Goal: Task Accomplishment & Management: Manage account settings

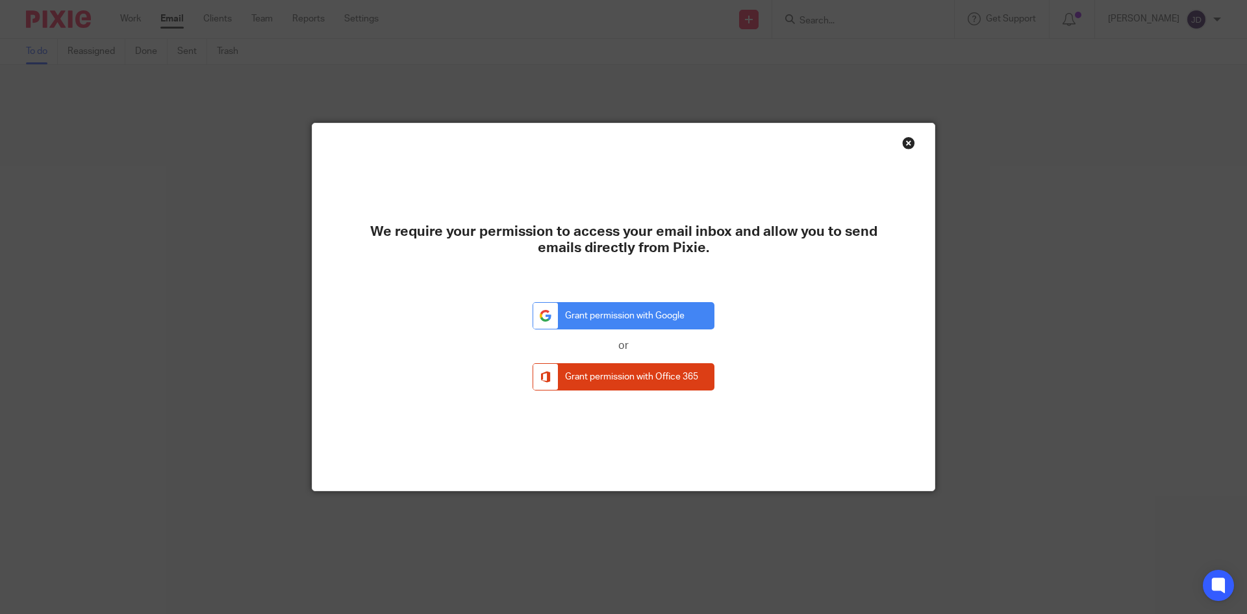
click at [902, 140] on div "Close this dialog window" at bounding box center [908, 142] width 13 height 13
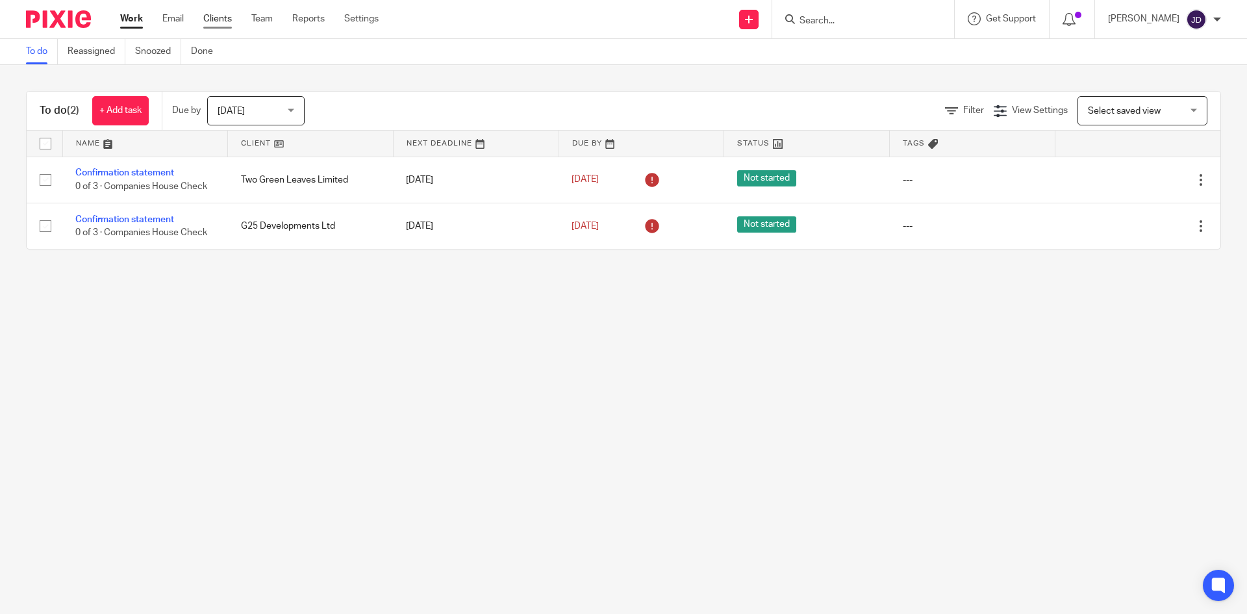
click at [206, 24] on link "Clients" at bounding box center [217, 18] width 29 height 13
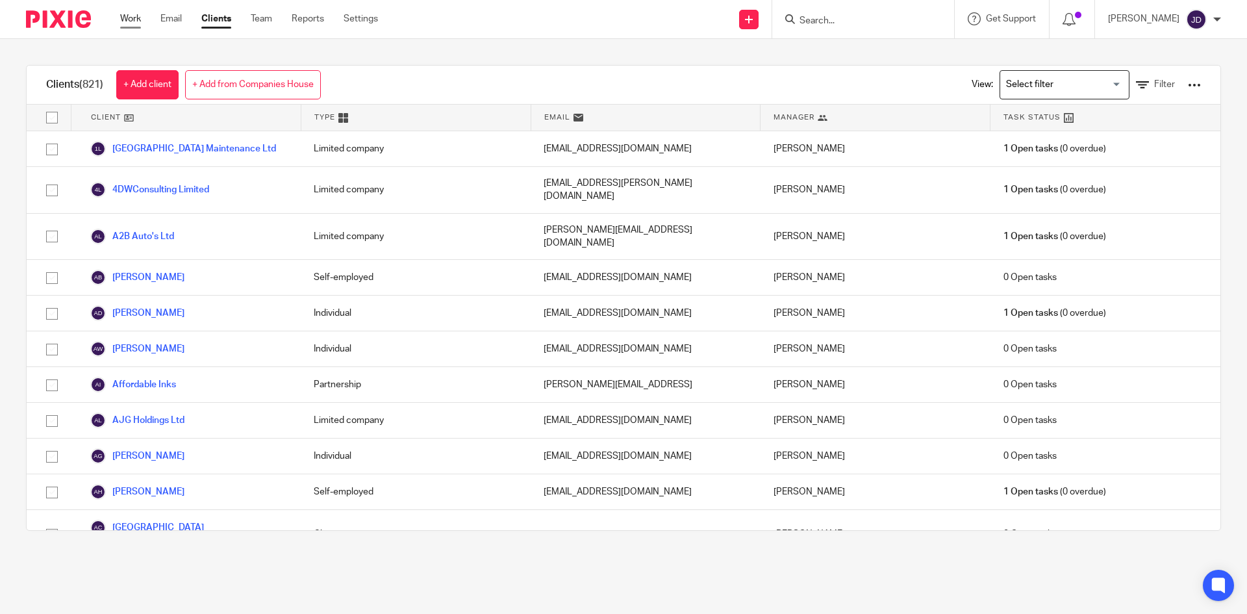
click at [121, 19] on link "Work" at bounding box center [130, 18] width 21 height 13
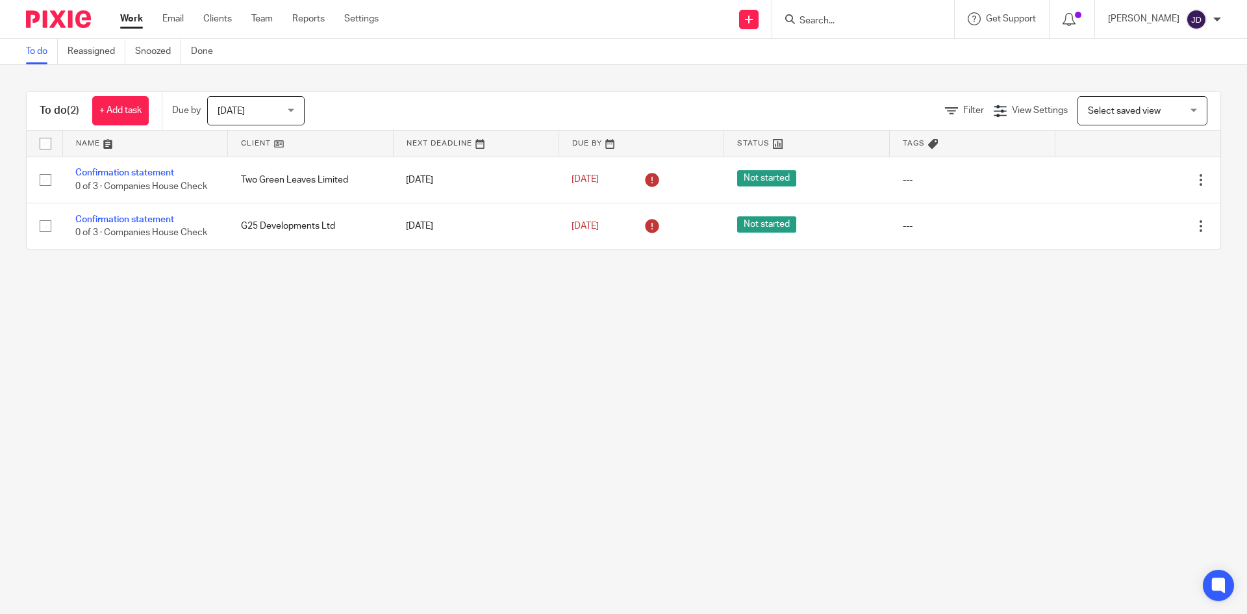
click at [275, 384] on main "To do Reassigned Snoozed Done To do (2) + Add task Due by Today Today Today Tom…" at bounding box center [623, 307] width 1247 height 614
click at [872, 12] on form at bounding box center [867, 19] width 138 height 16
click at [867, 19] on input "Search" at bounding box center [856, 22] width 117 height 12
type input "g25"
click at [880, 52] on link at bounding box center [899, 56] width 208 height 30
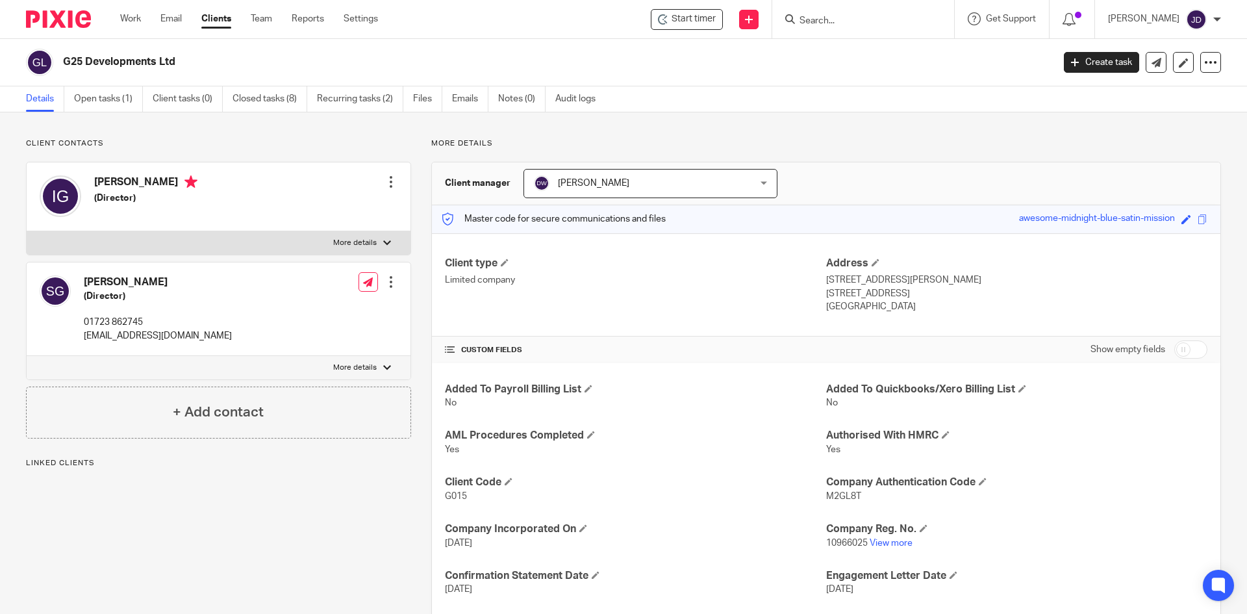
click at [641, 149] on div "More details Client manager [PERSON_NAME] [PERSON_NAME] [PERSON_NAME] [PERSON_N…" at bounding box center [816, 423] width 810 height 571
click at [131, 16] on link "Work" at bounding box center [130, 18] width 21 height 13
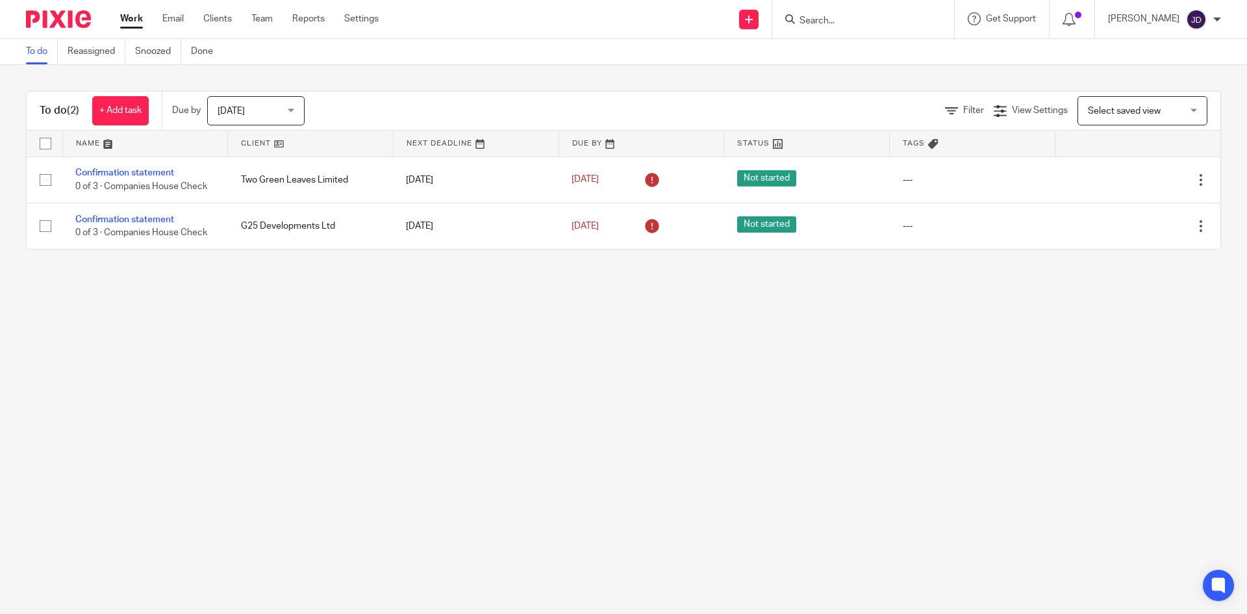
click at [860, 19] on input "Search" at bounding box center [856, 22] width 117 height 12
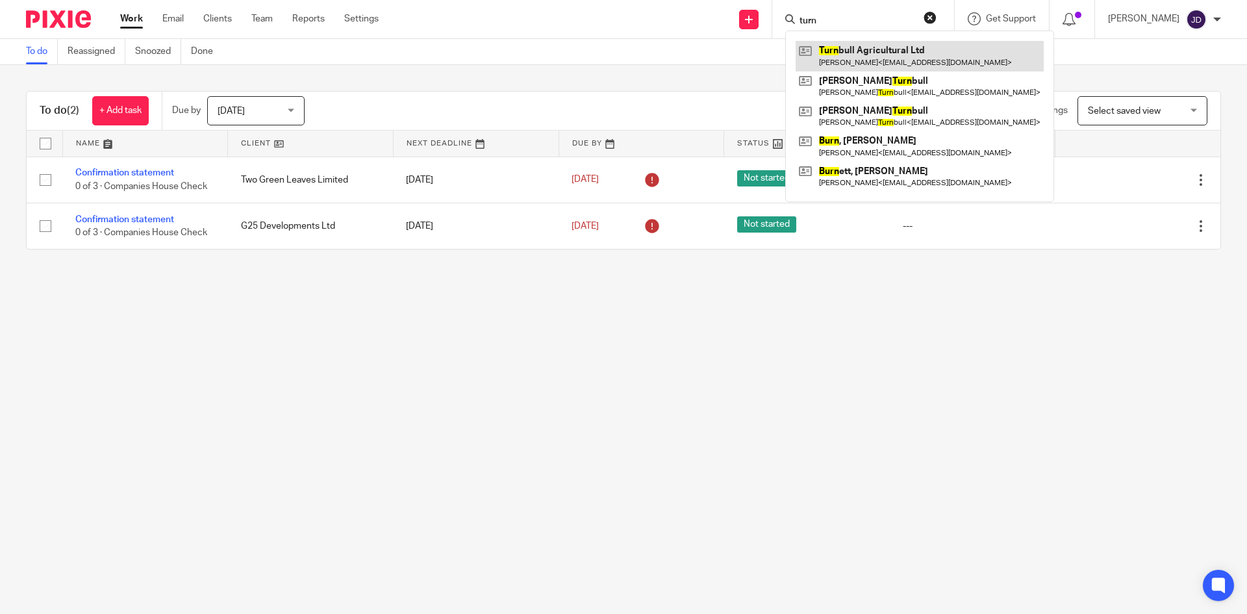
type input "turn"
click at [879, 47] on link at bounding box center [919, 56] width 248 height 30
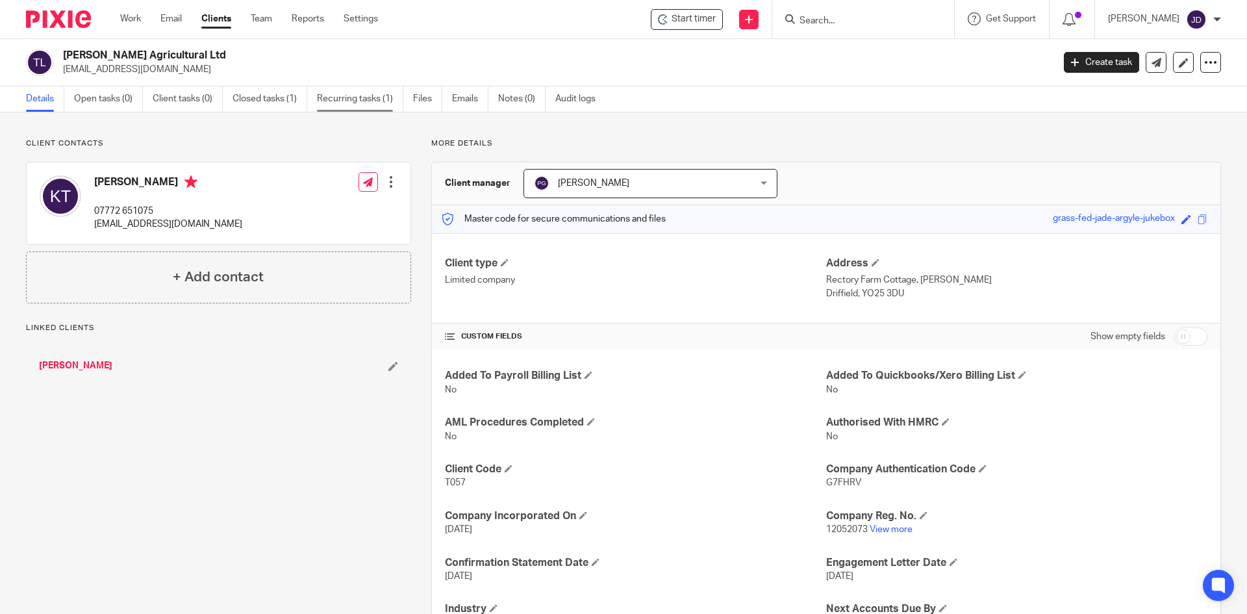
click at [371, 99] on link "Recurring tasks (1)" at bounding box center [360, 98] width 86 height 25
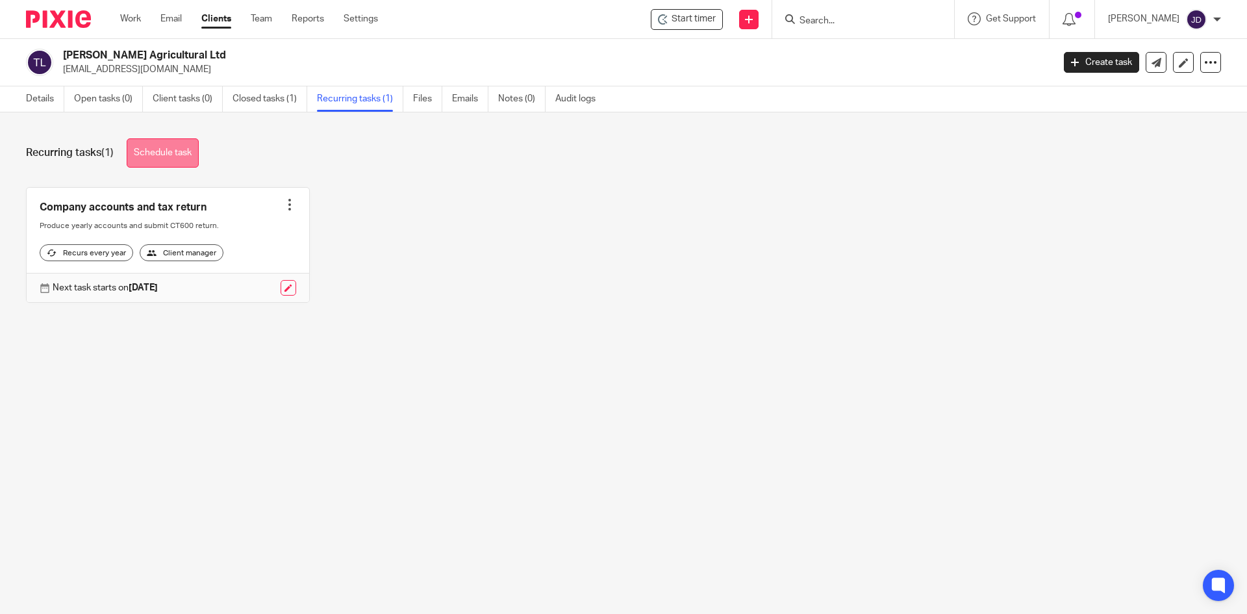
click at [142, 159] on link "Schedule task" at bounding box center [163, 152] width 72 height 29
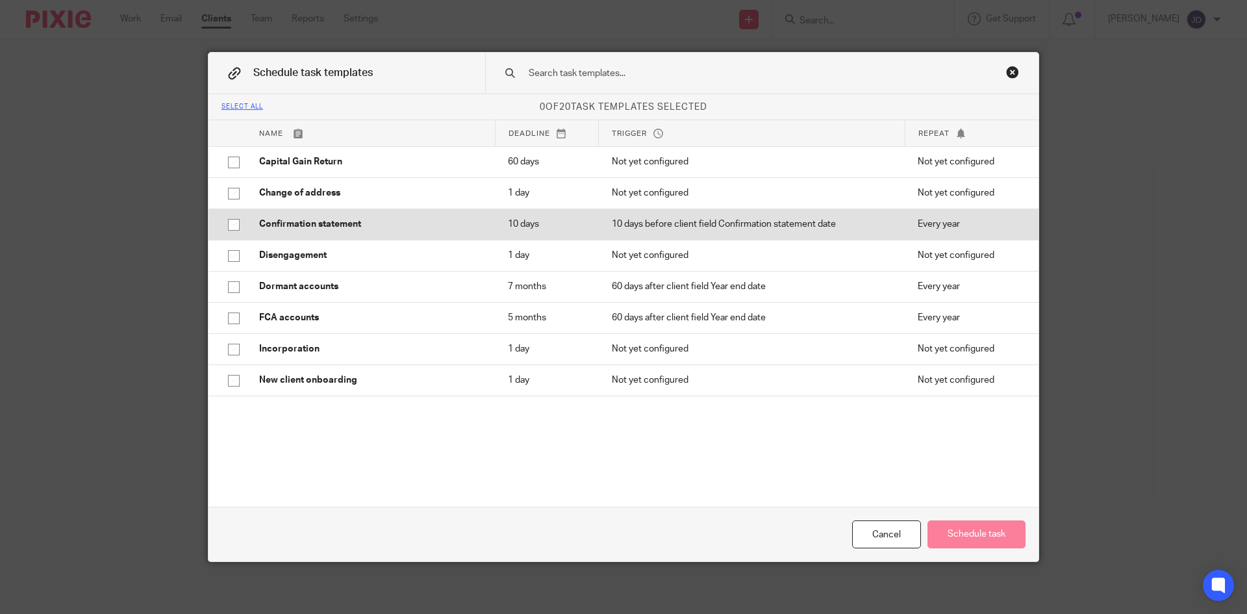
click at [222, 232] on input "checkbox" at bounding box center [233, 224] width 25 height 25
checkbox input "true"
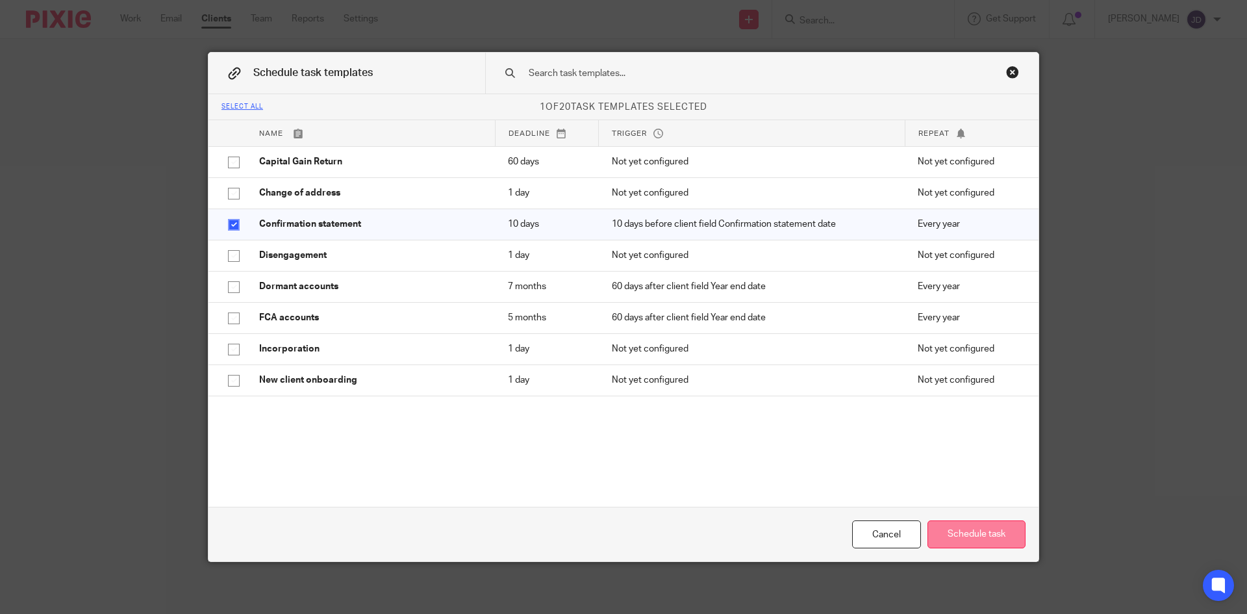
click at [980, 532] on button "Schedule task" at bounding box center [976, 534] width 98 height 28
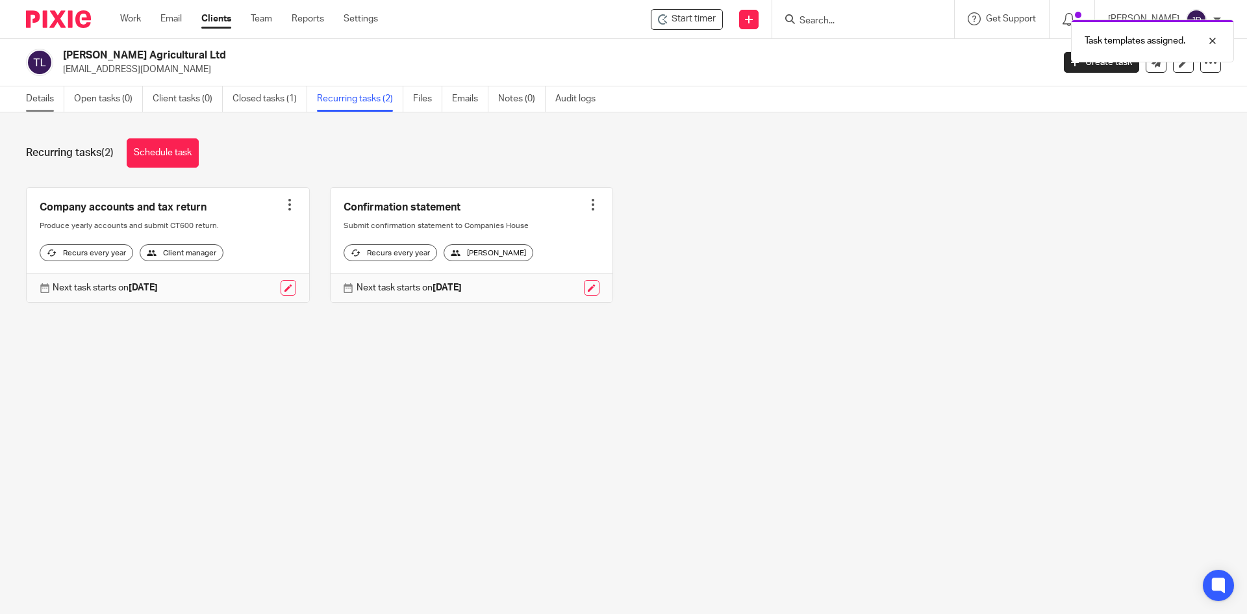
click at [36, 99] on link "Details" at bounding box center [45, 98] width 38 height 25
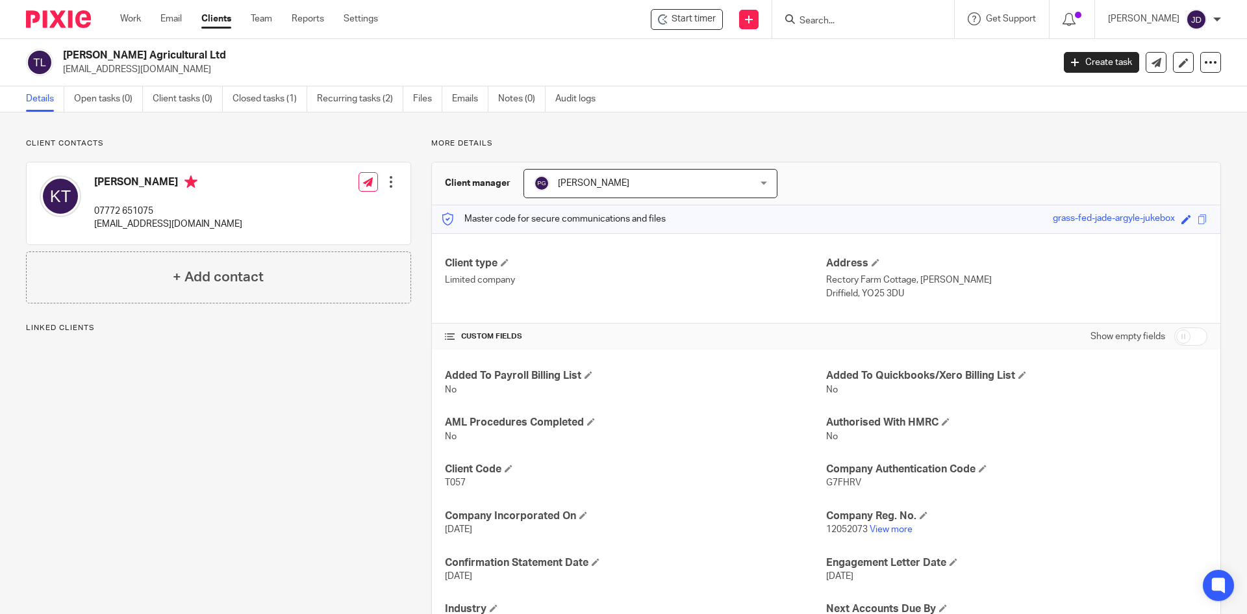
click at [342, 145] on p "Client contacts" at bounding box center [218, 143] width 385 height 10
click at [833, 32] on div at bounding box center [863, 19] width 182 height 38
click at [833, 30] on div at bounding box center [863, 19] width 182 height 38
click at [838, 25] on input "Search" at bounding box center [856, 22] width 117 height 12
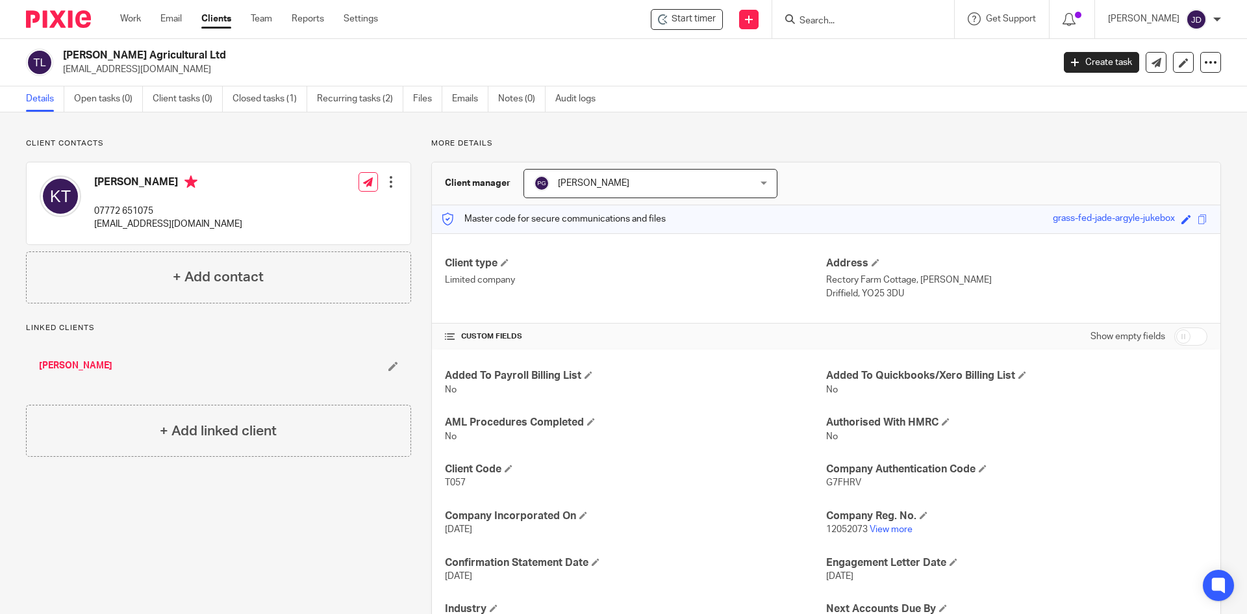
drag, startPoint x: 915, startPoint y: 8, endPoint x: 812, endPoint y: 57, distance: 113.8
click at [769, 114] on div "Client contacts Kim Turbull 07772 651075 kimmawman@googlemail.com Edit contact …" at bounding box center [623, 440] width 1247 height 656
click at [851, 13] on form at bounding box center [867, 19] width 138 height 16
click at [855, 16] on input "Search" at bounding box center [856, 22] width 117 height 12
type input "cp"
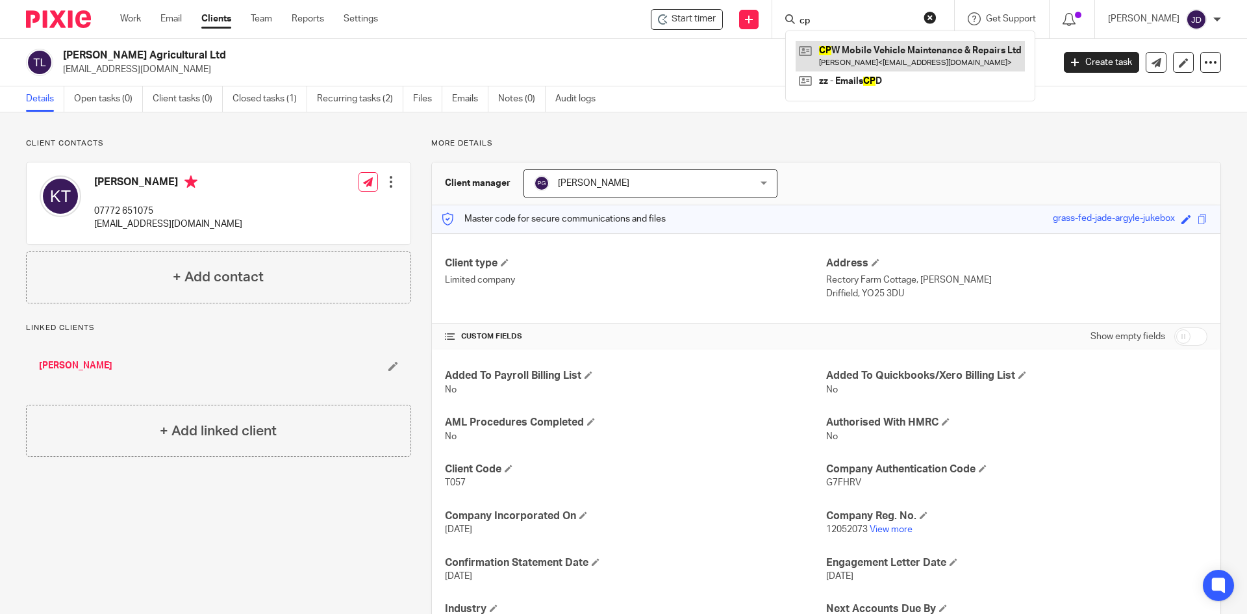
click at [890, 59] on link at bounding box center [909, 56] width 229 height 30
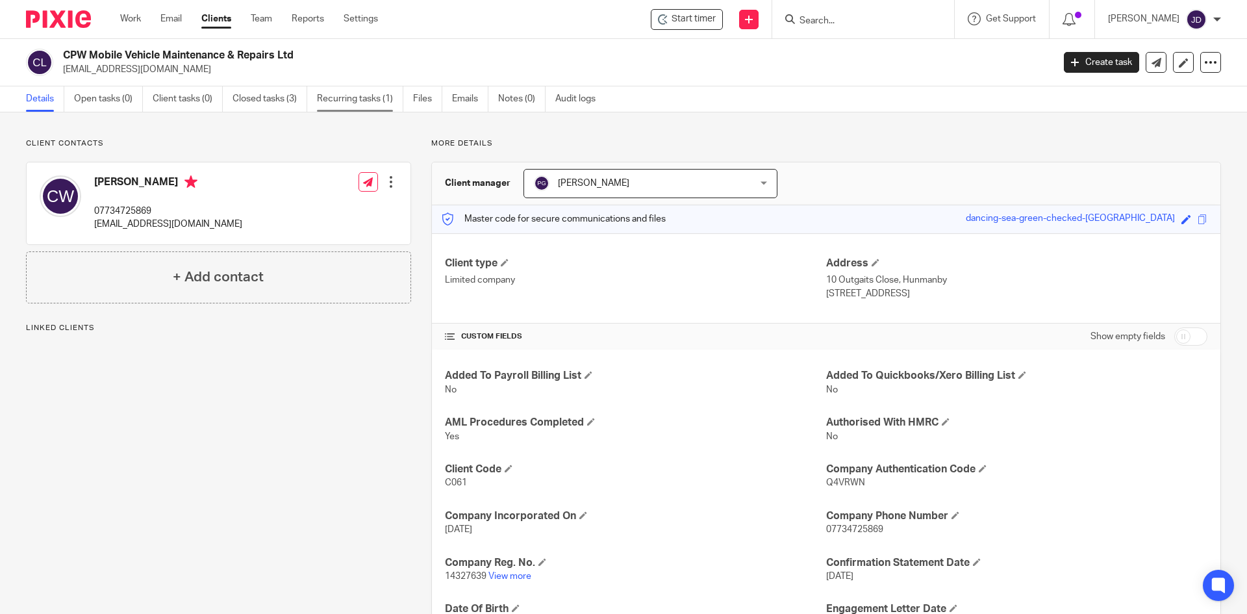
click at [377, 92] on link "Recurring tasks (1)" at bounding box center [360, 98] width 86 height 25
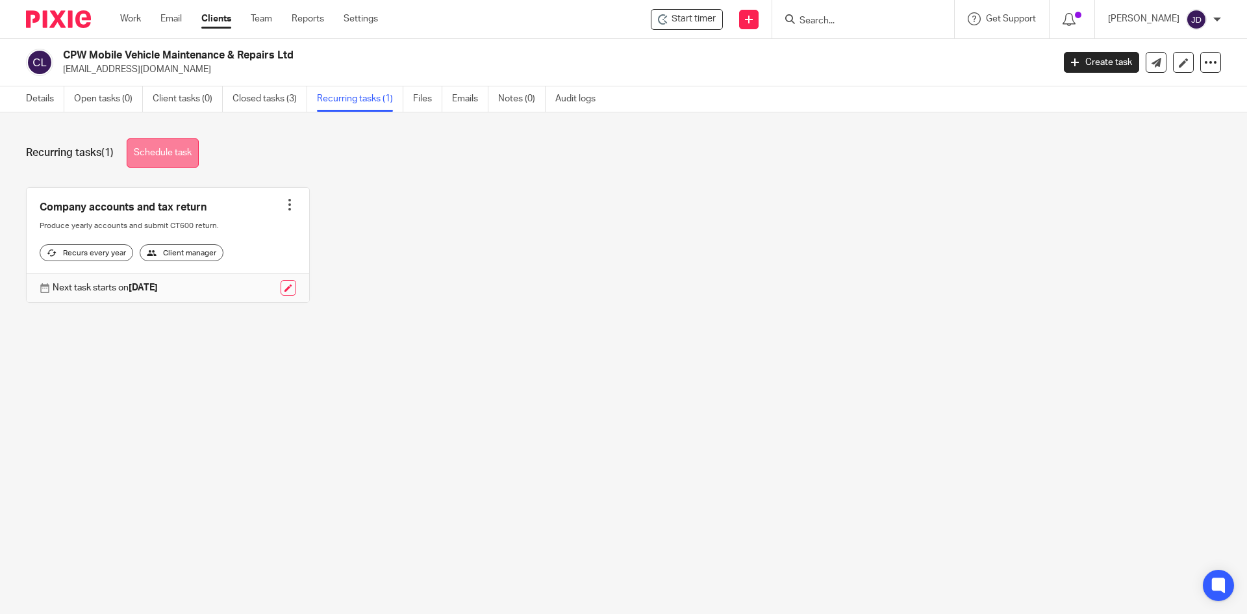
click at [155, 152] on link "Schedule task" at bounding box center [163, 152] width 72 height 29
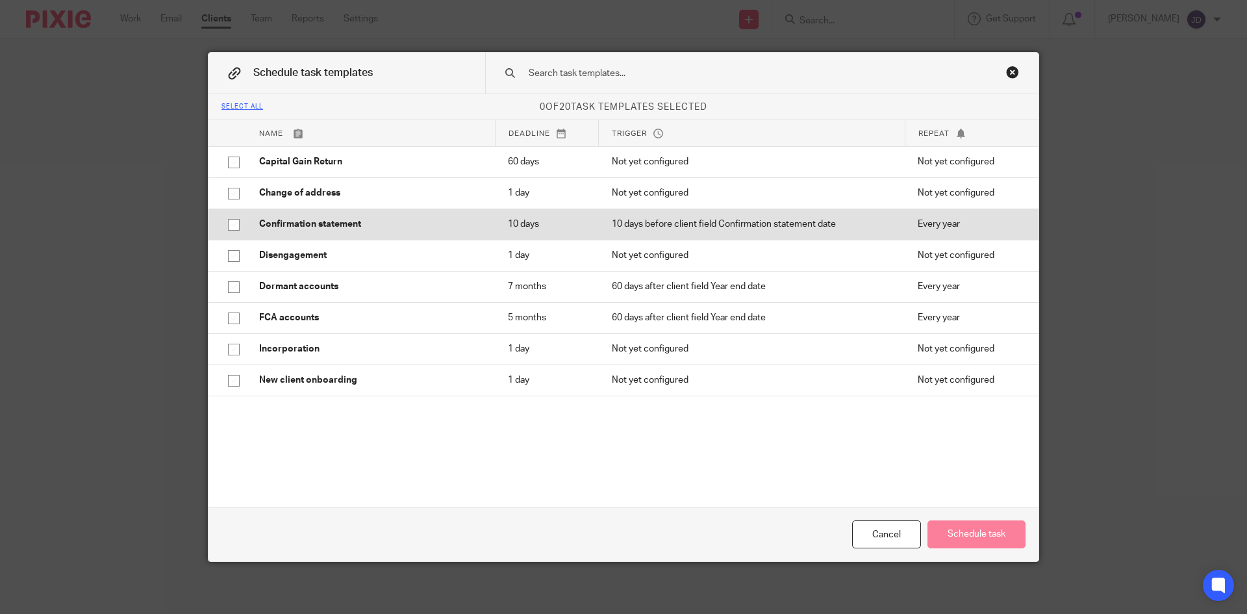
click at [232, 224] on input "checkbox" at bounding box center [233, 224] width 25 height 25
checkbox input "true"
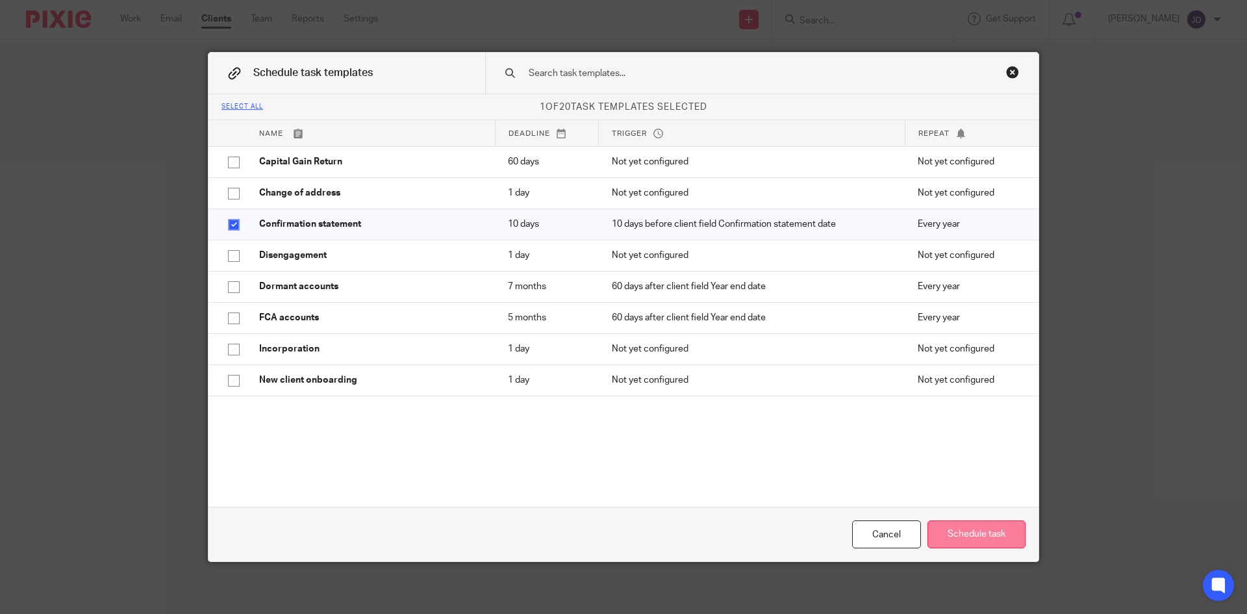
click at [960, 529] on button "Schedule task" at bounding box center [976, 534] width 98 height 28
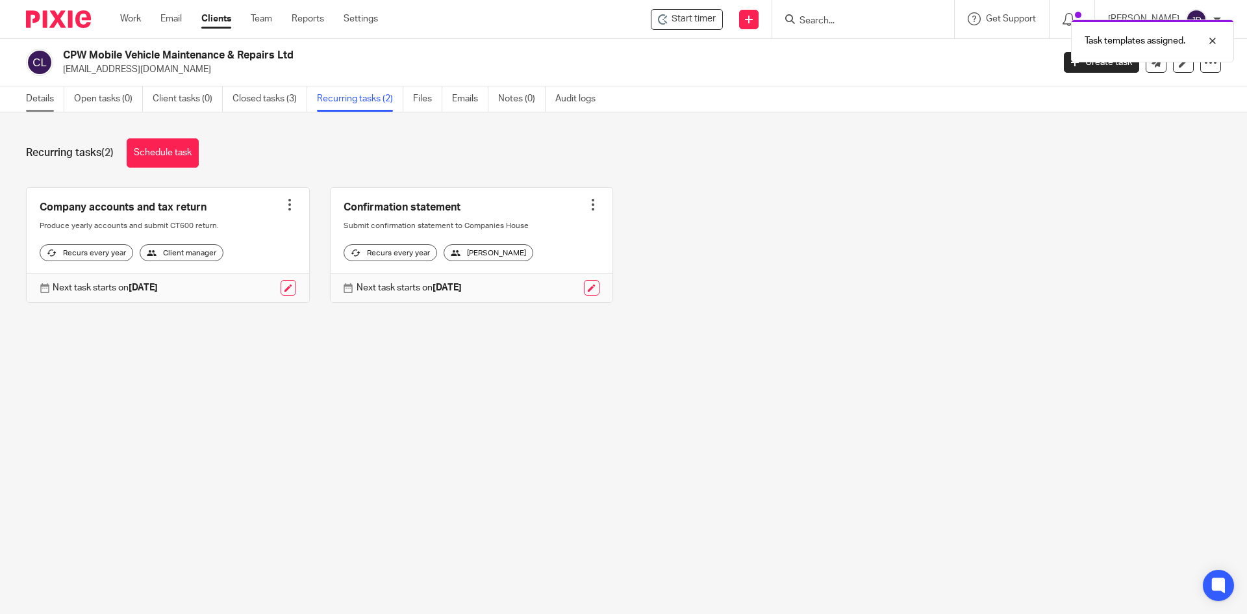
click at [49, 93] on link "Details" at bounding box center [45, 98] width 38 height 25
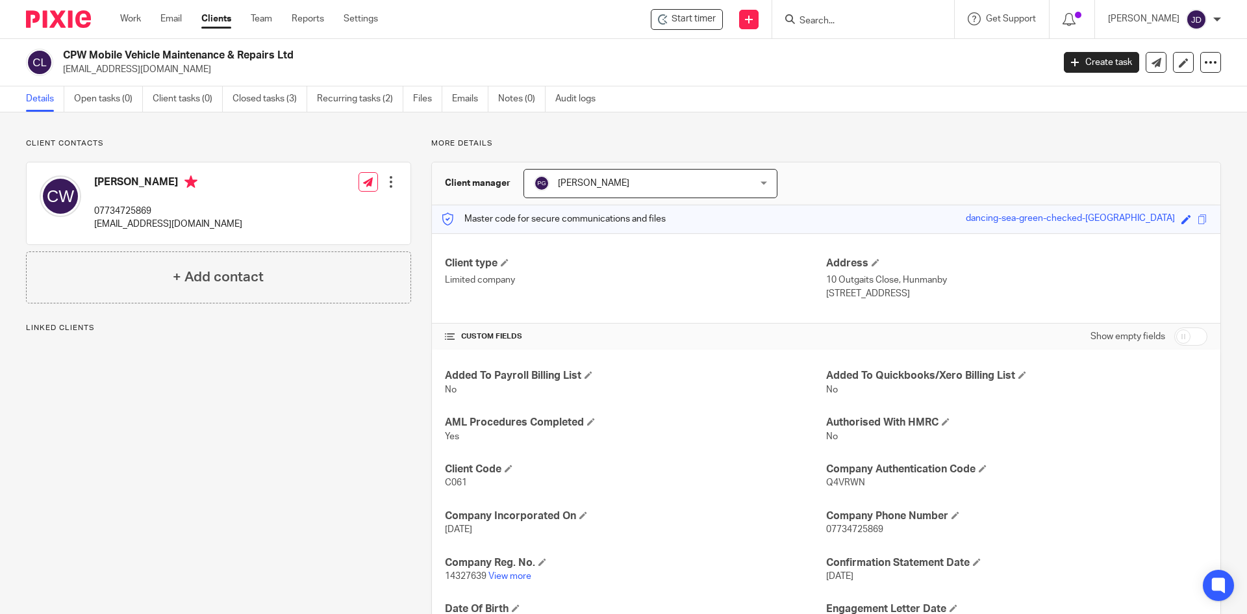
drag, startPoint x: 347, startPoint y: 496, endPoint x: 355, endPoint y: 493, distance: 8.4
click at [348, 497] on div "Client contacts Callum Wheeler 07734725869 callumwheeler69@googlemail.com Edit …" at bounding box center [208, 486] width 405 height 697
click at [382, 465] on div "Client contacts Callum Wheeler 07734725869 callumwheeler69@googlemail.com Edit …" at bounding box center [208, 486] width 405 height 697
click at [379, 105] on link "Recurring tasks (2)" at bounding box center [360, 98] width 86 height 25
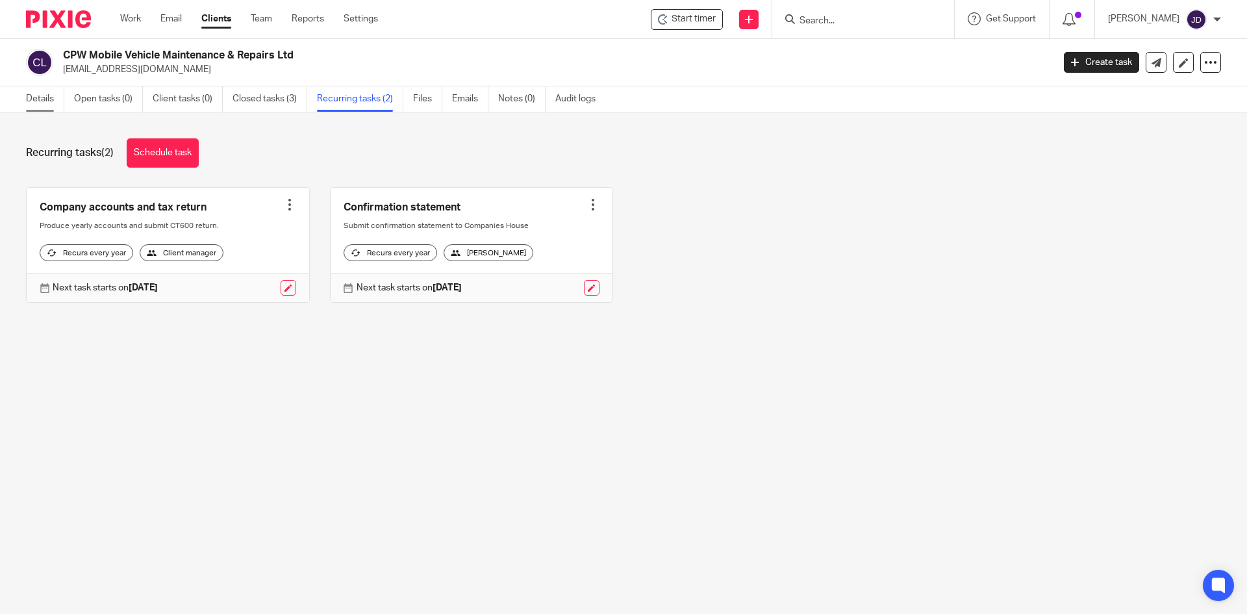
click at [57, 101] on link "Details" at bounding box center [45, 98] width 38 height 25
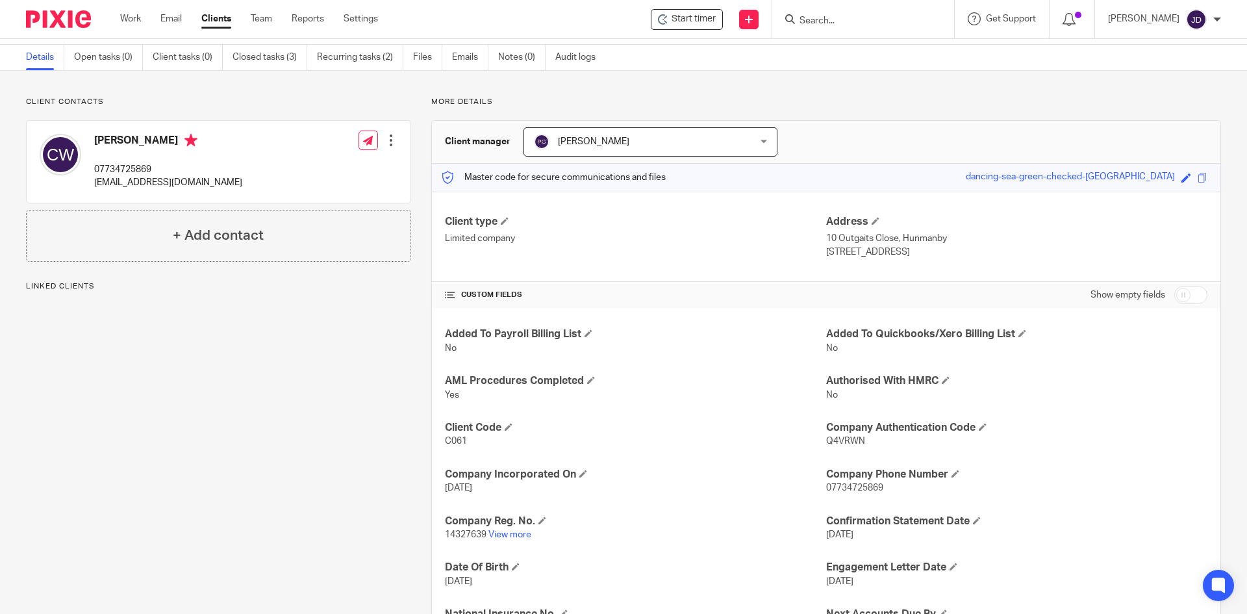
scroll to position [65, 0]
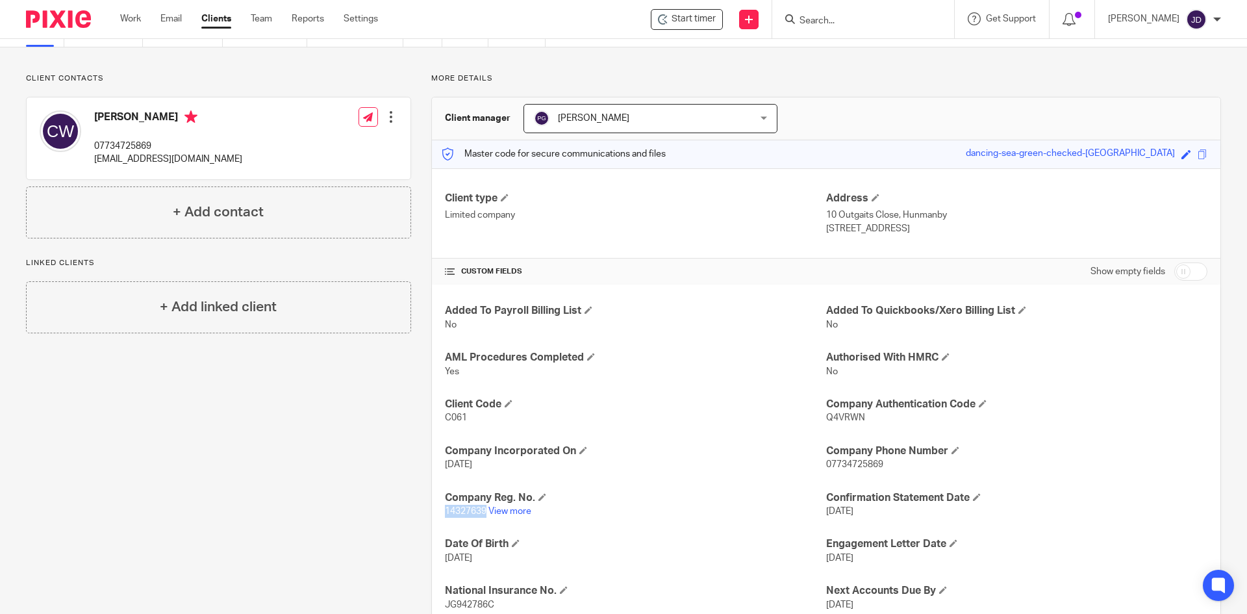
drag, startPoint x: 443, startPoint y: 514, endPoint x: 482, endPoint y: 516, distance: 38.4
click at [482, 516] on p "14327639 View more" at bounding box center [635, 510] width 381 height 13
copy span "14327639"
click at [139, 16] on link "Work" at bounding box center [130, 18] width 21 height 13
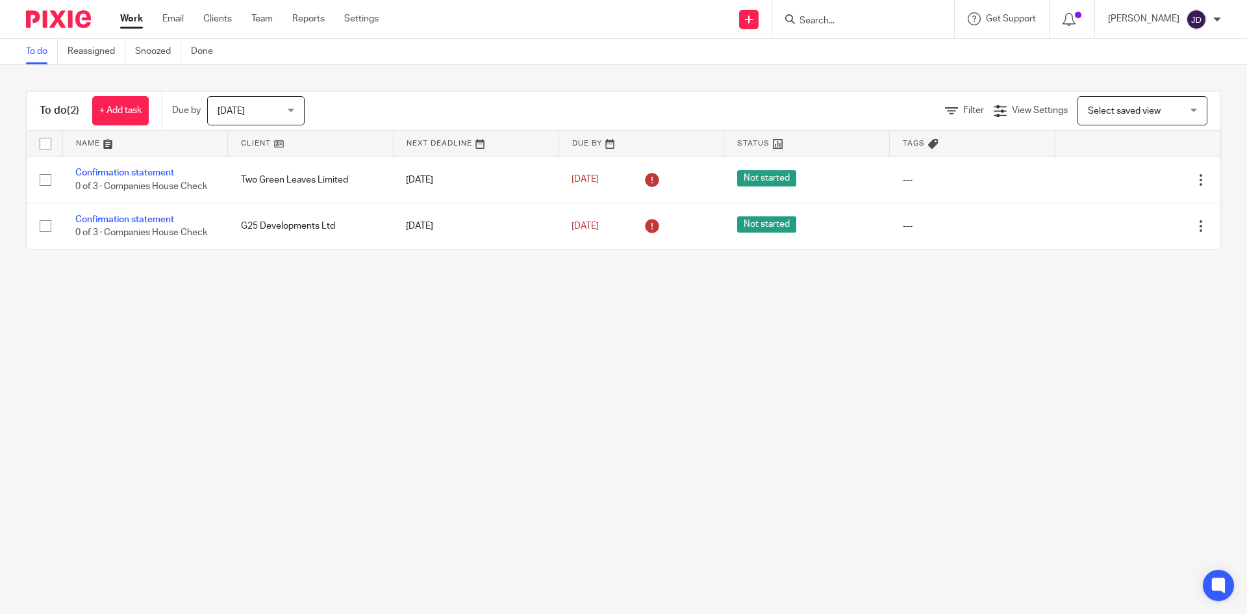
click at [838, 18] on input "Search" at bounding box center [856, 22] width 117 height 12
type input "two"
click at [865, 50] on link at bounding box center [904, 56] width 219 height 30
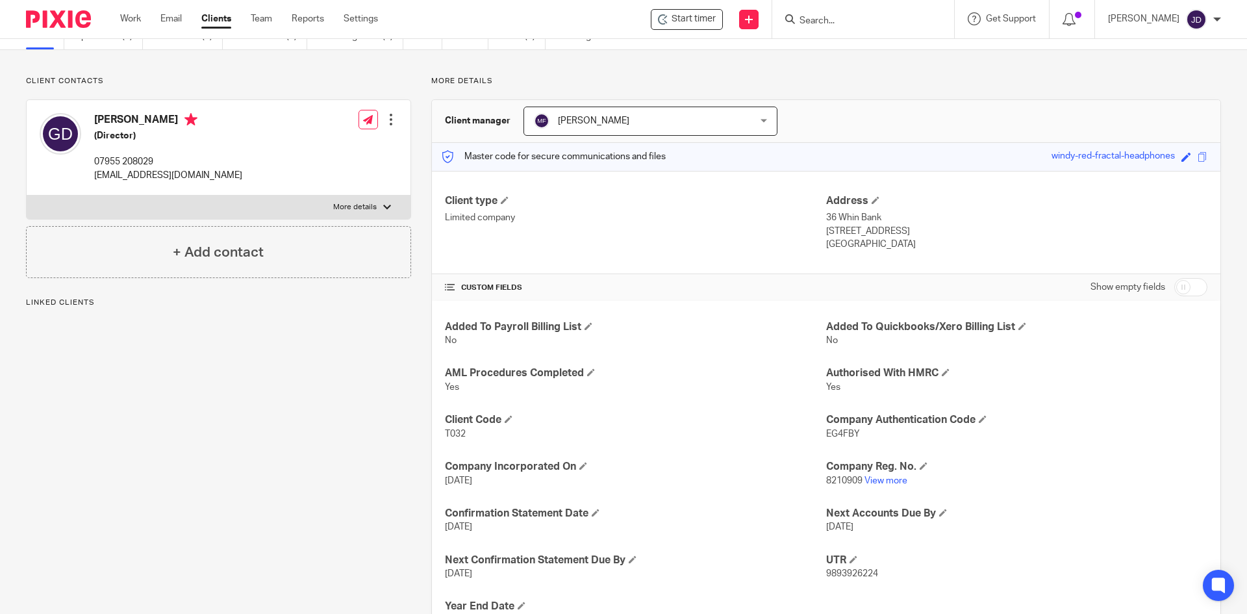
scroll to position [121, 0]
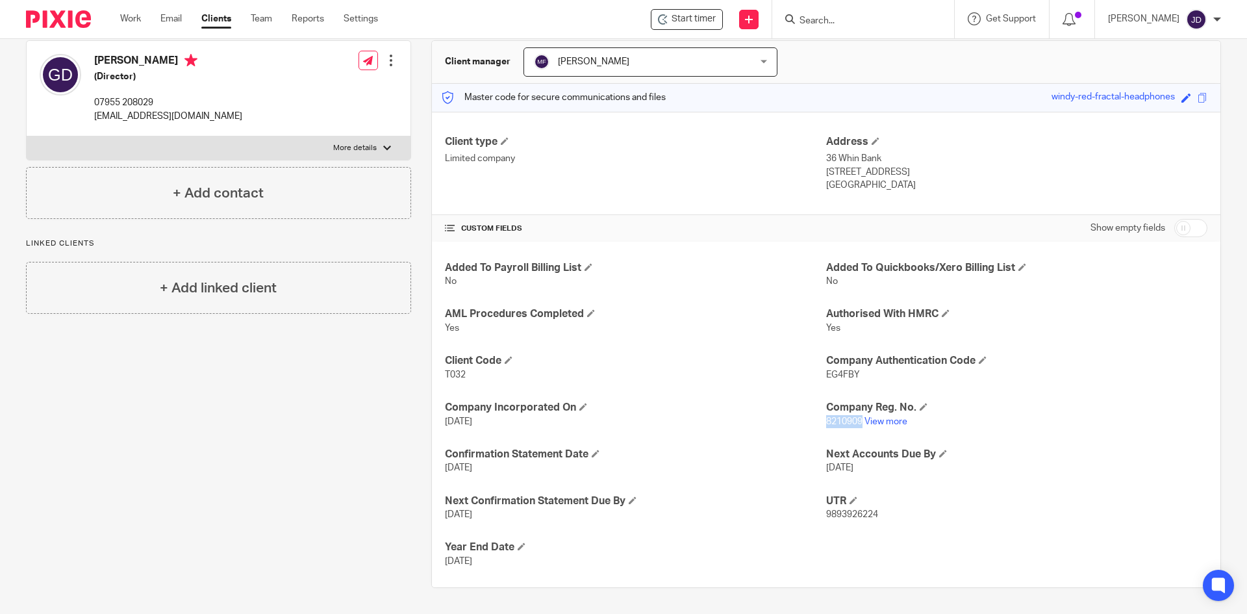
drag, startPoint x: 819, startPoint y: 418, endPoint x: 854, endPoint y: 423, distance: 35.4
click at [854, 423] on span "8210909" at bounding box center [844, 421] width 36 height 9
copy span "8210909"
click at [123, 21] on link "Work" at bounding box center [130, 18] width 21 height 13
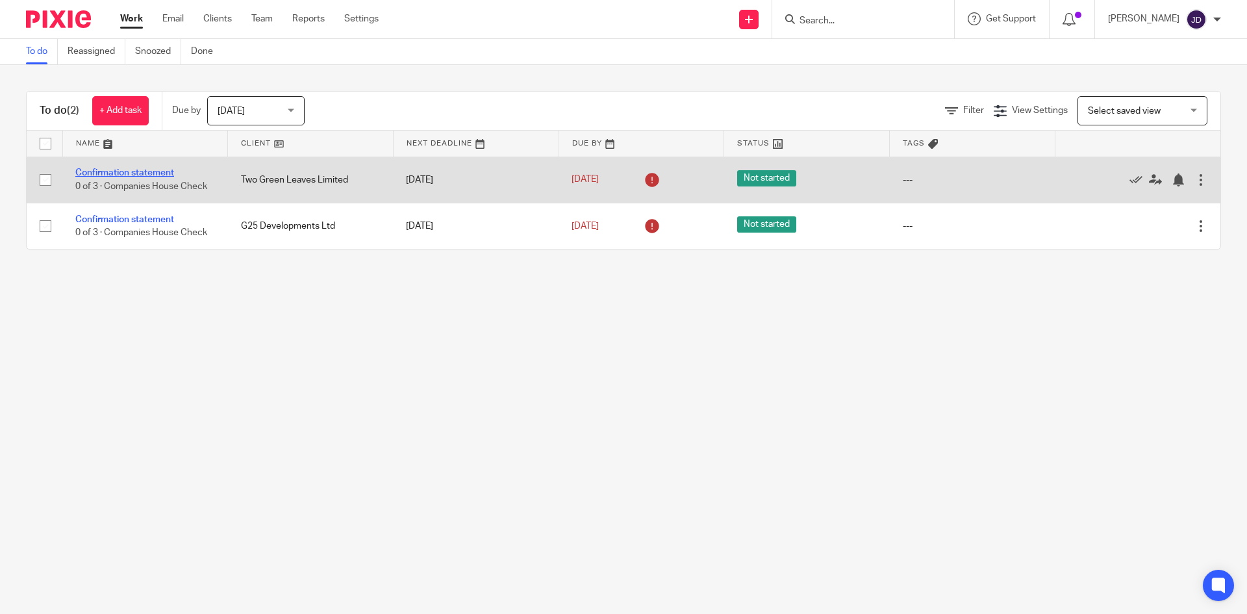
click at [125, 172] on link "Confirmation statement" at bounding box center [124, 172] width 99 height 9
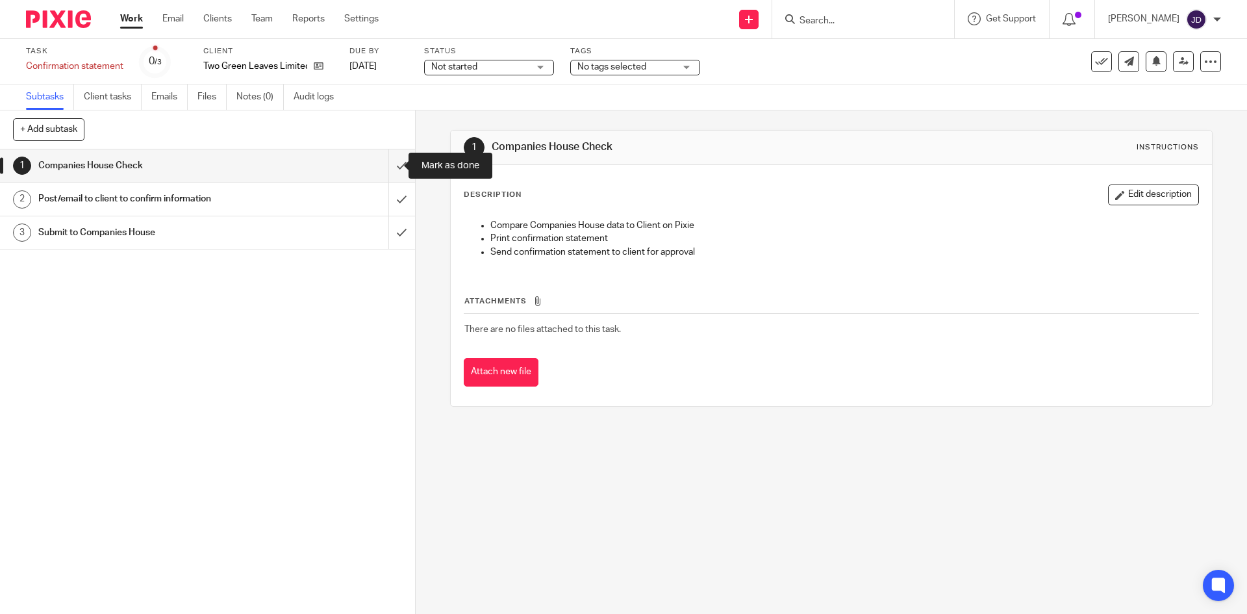
click at [387, 161] on input "submit" at bounding box center [207, 165] width 415 height 32
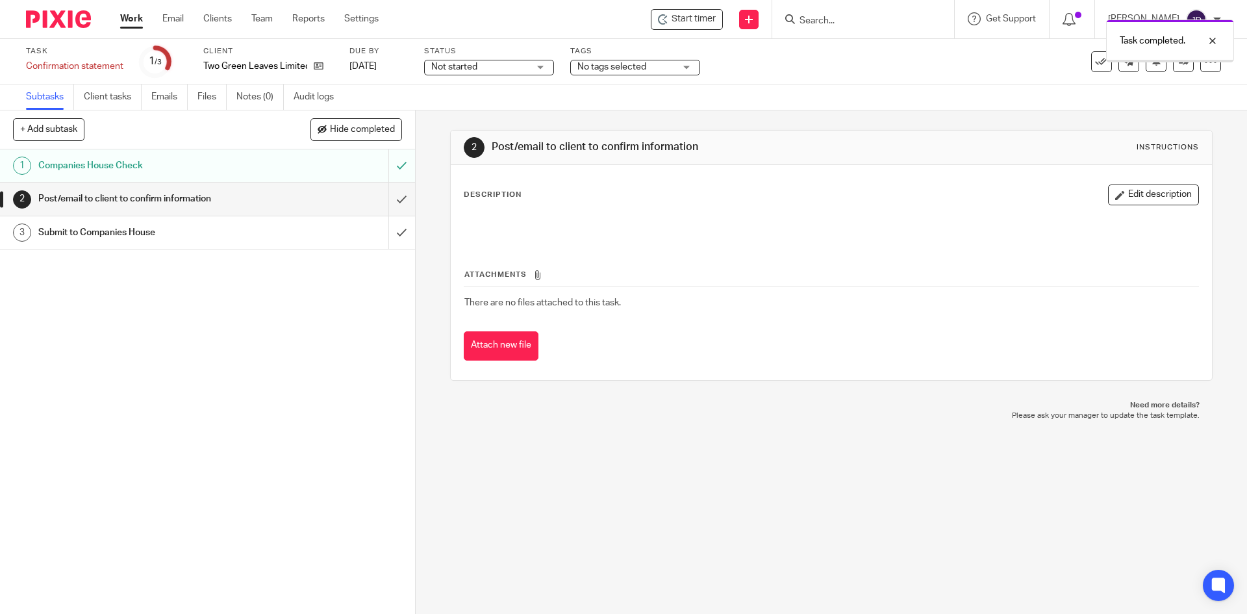
click at [393, 205] on input "submit" at bounding box center [207, 198] width 415 height 32
